Goal: Transaction & Acquisition: Purchase product/service

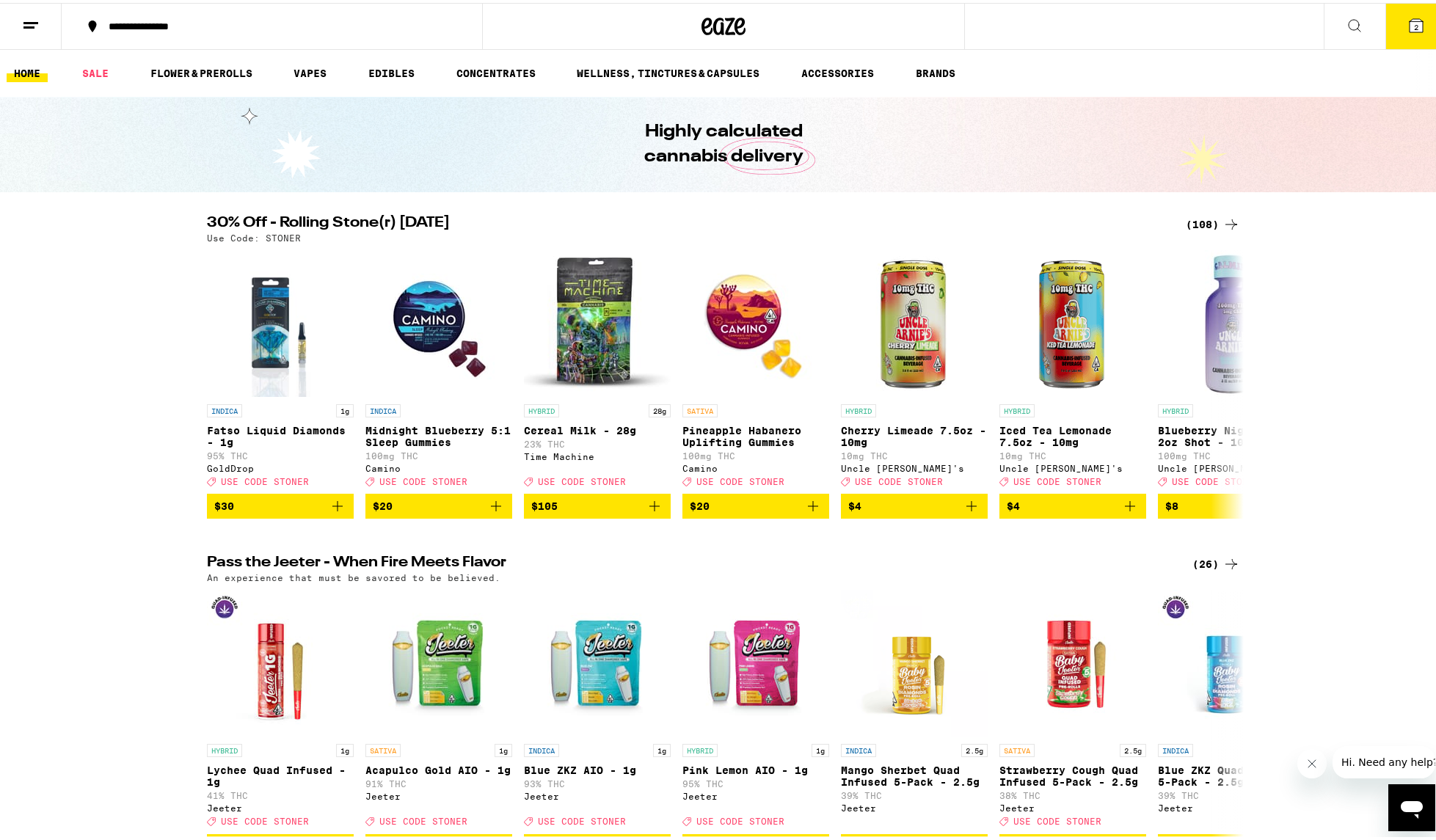
click at [1002, 225] on div "(108)" at bounding box center [1212, 221] width 54 height 17
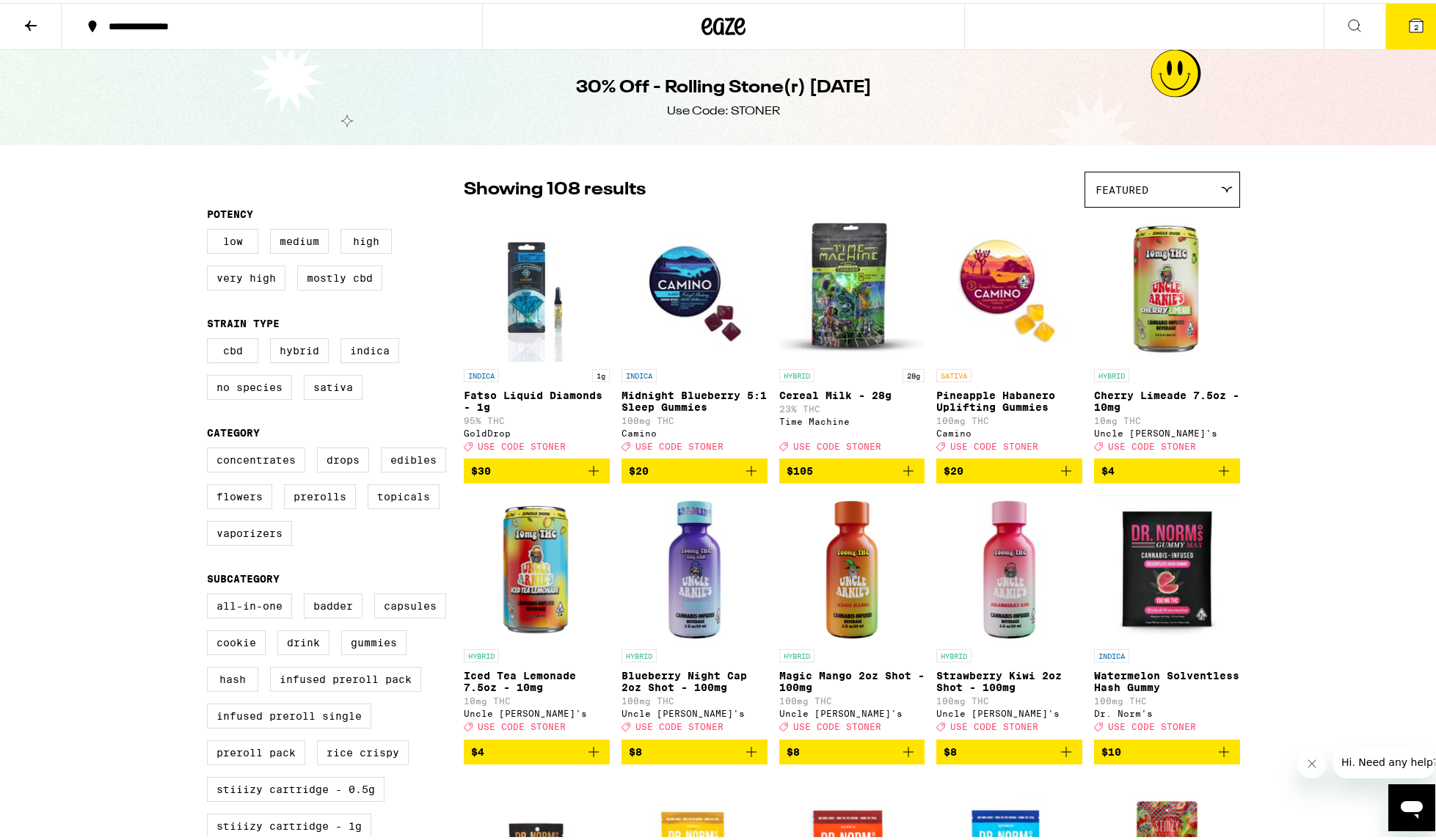
click at [174, 30] on button "**********" at bounding box center [272, 24] width 420 height 44
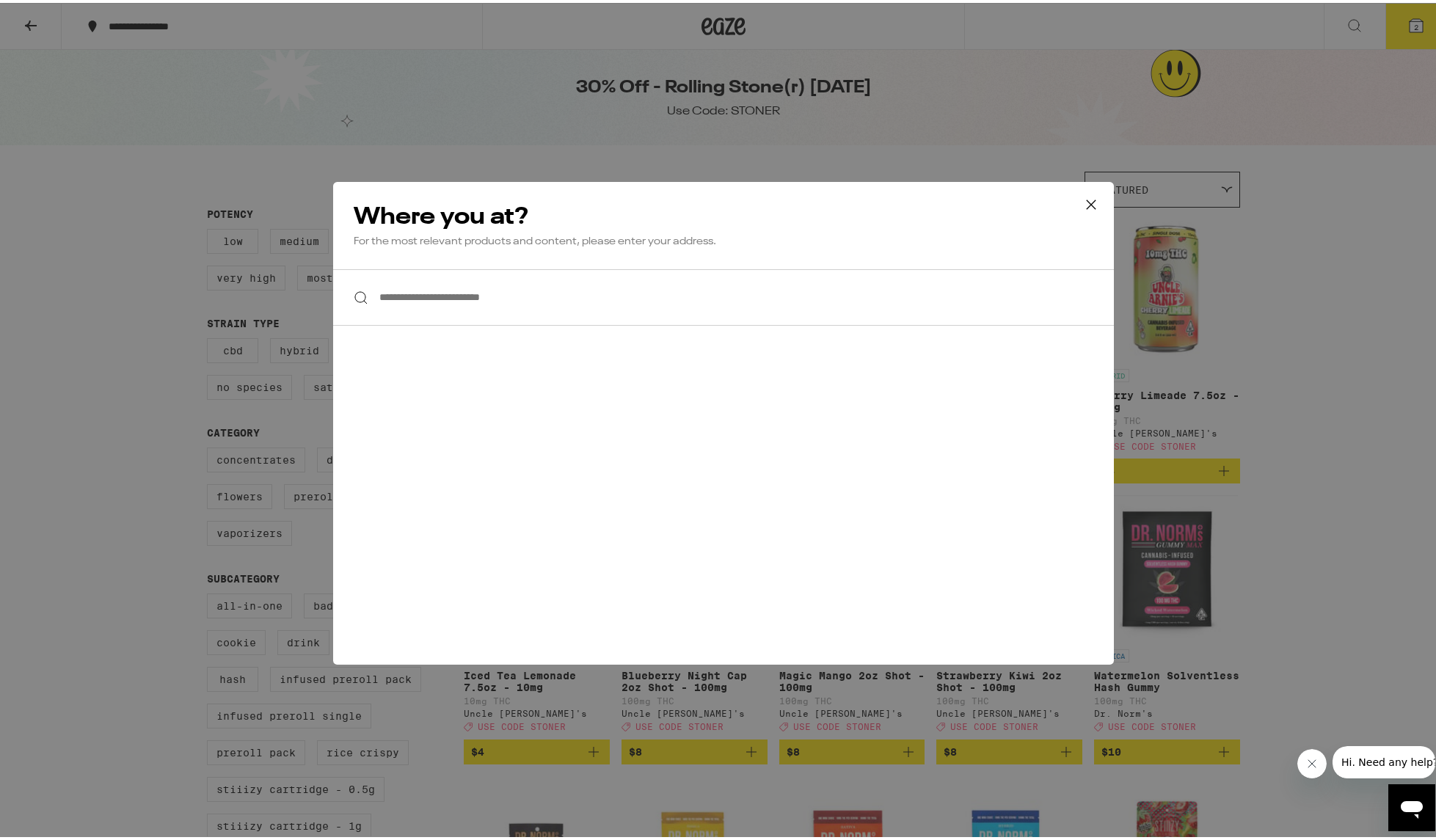
click at [1002, 202] on icon at bounding box center [1091, 202] width 22 height 22
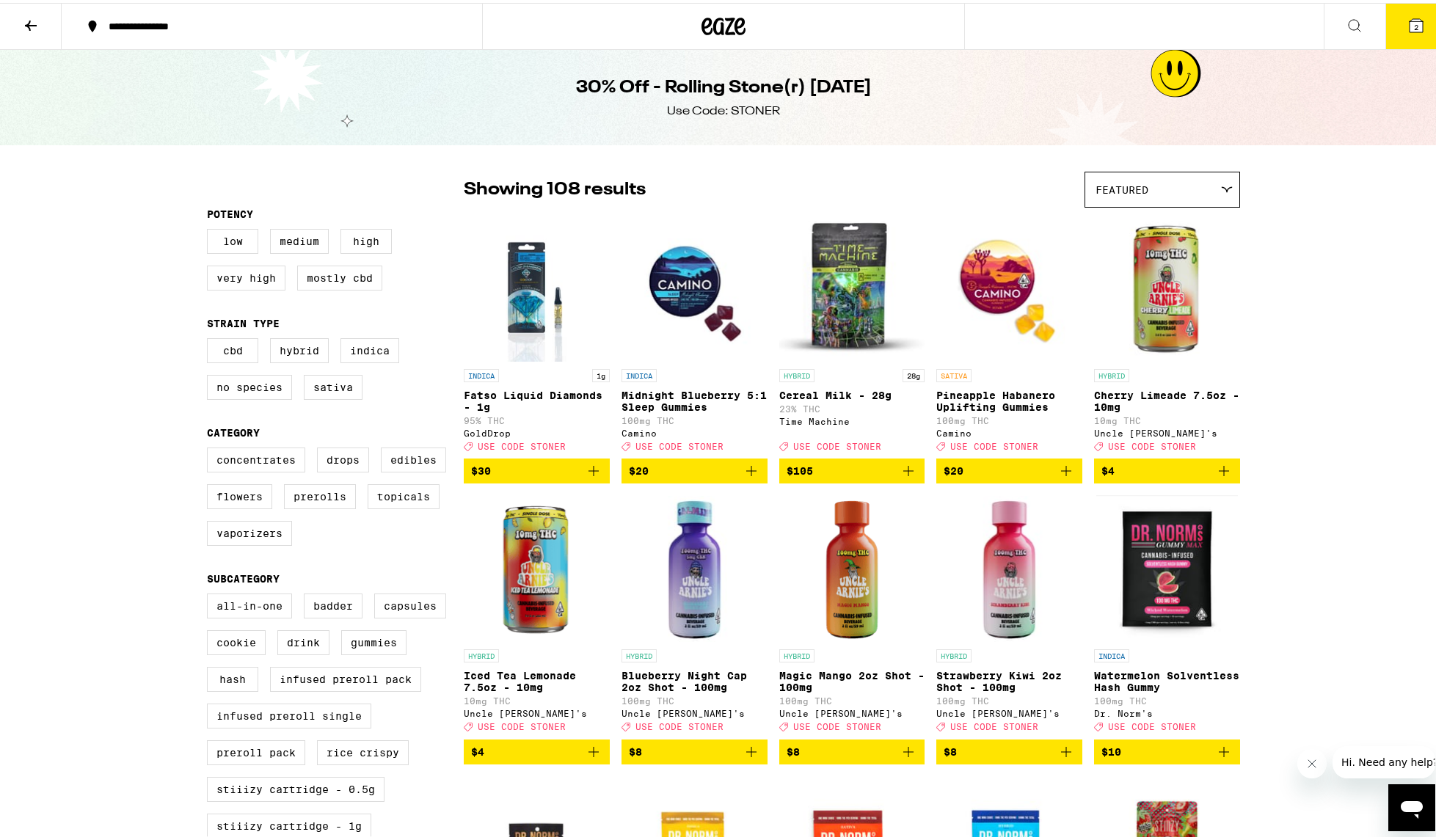
click at [718, 31] on icon at bounding box center [724, 24] width 22 height 17
